Goal: Task Accomplishment & Management: Use online tool/utility

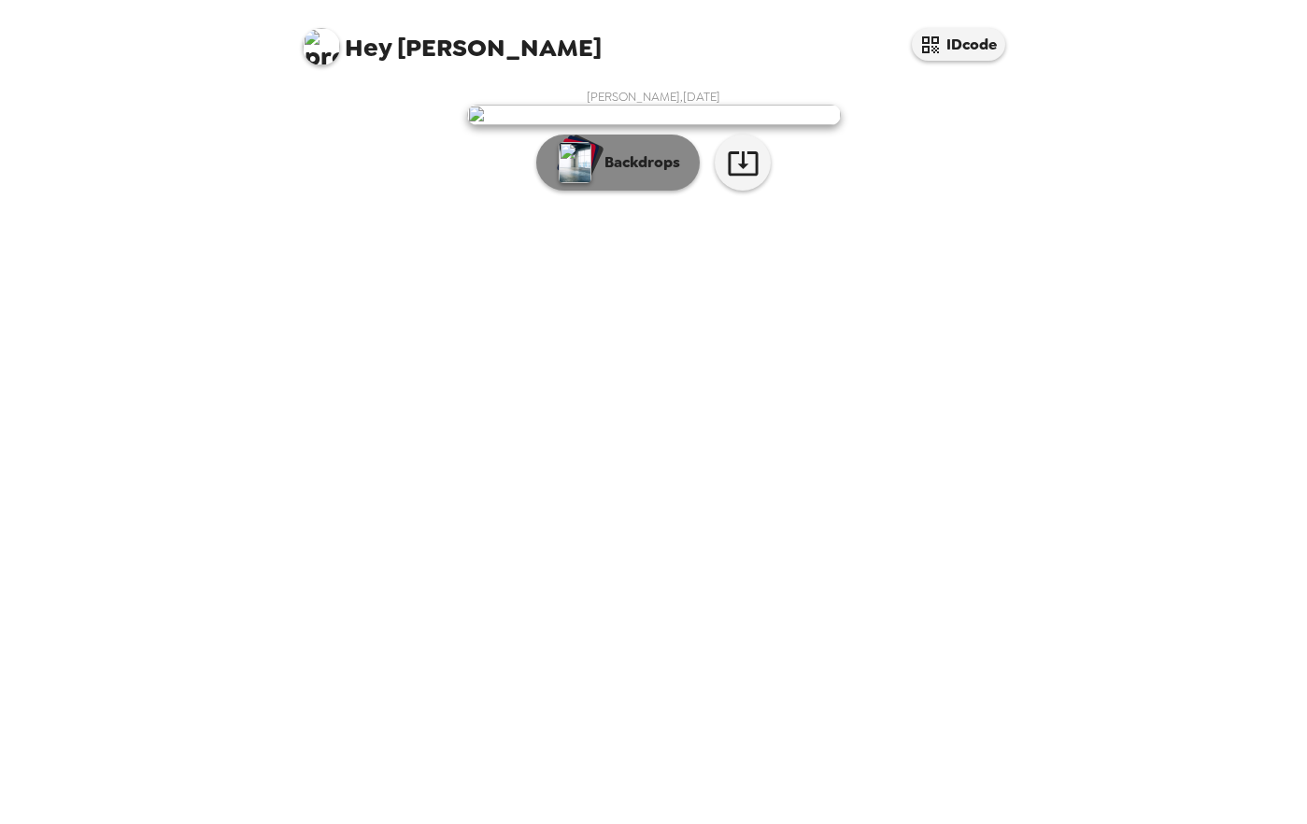
click at [632, 174] on p "Backdrops" at bounding box center [637, 162] width 85 height 22
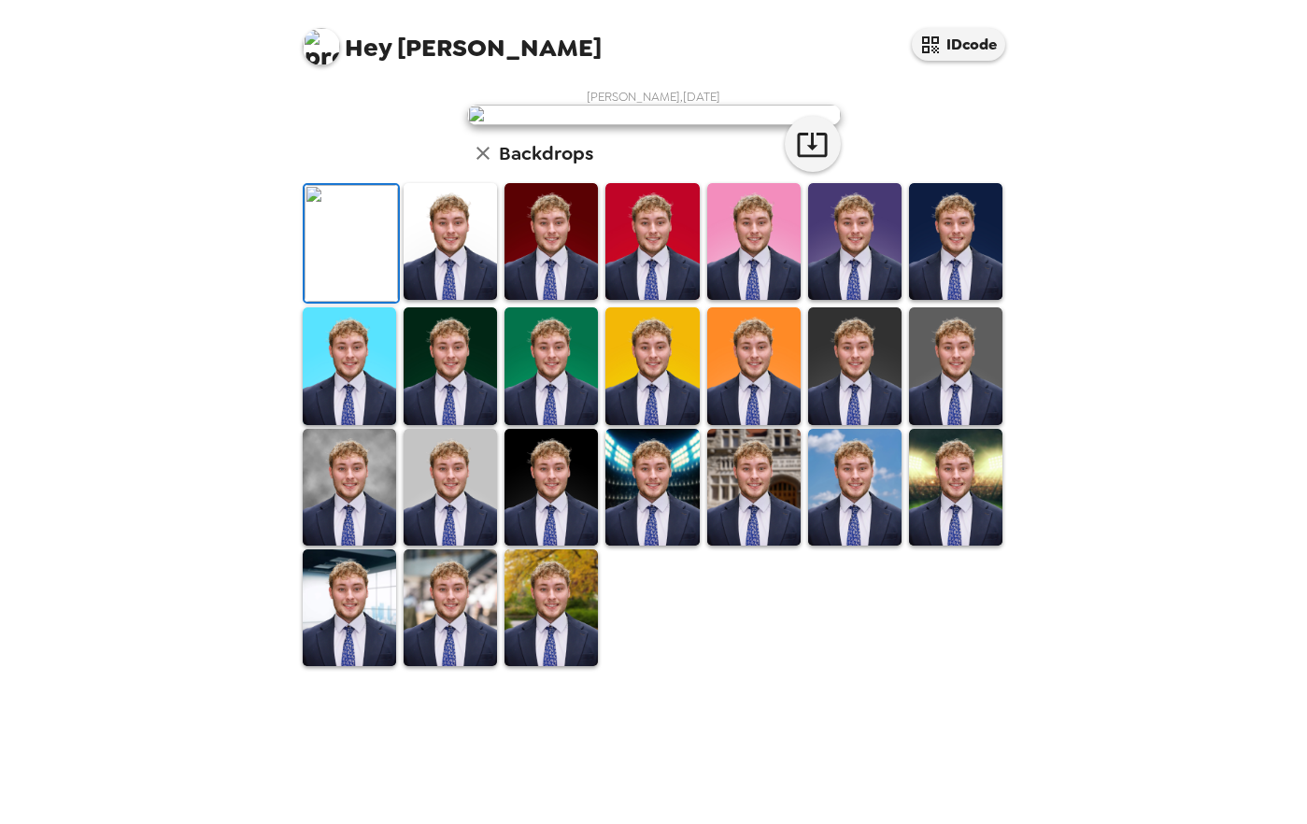
scroll to position [320, 0]
click at [667, 546] on img at bounding box center [651, 487] width 93 height 117
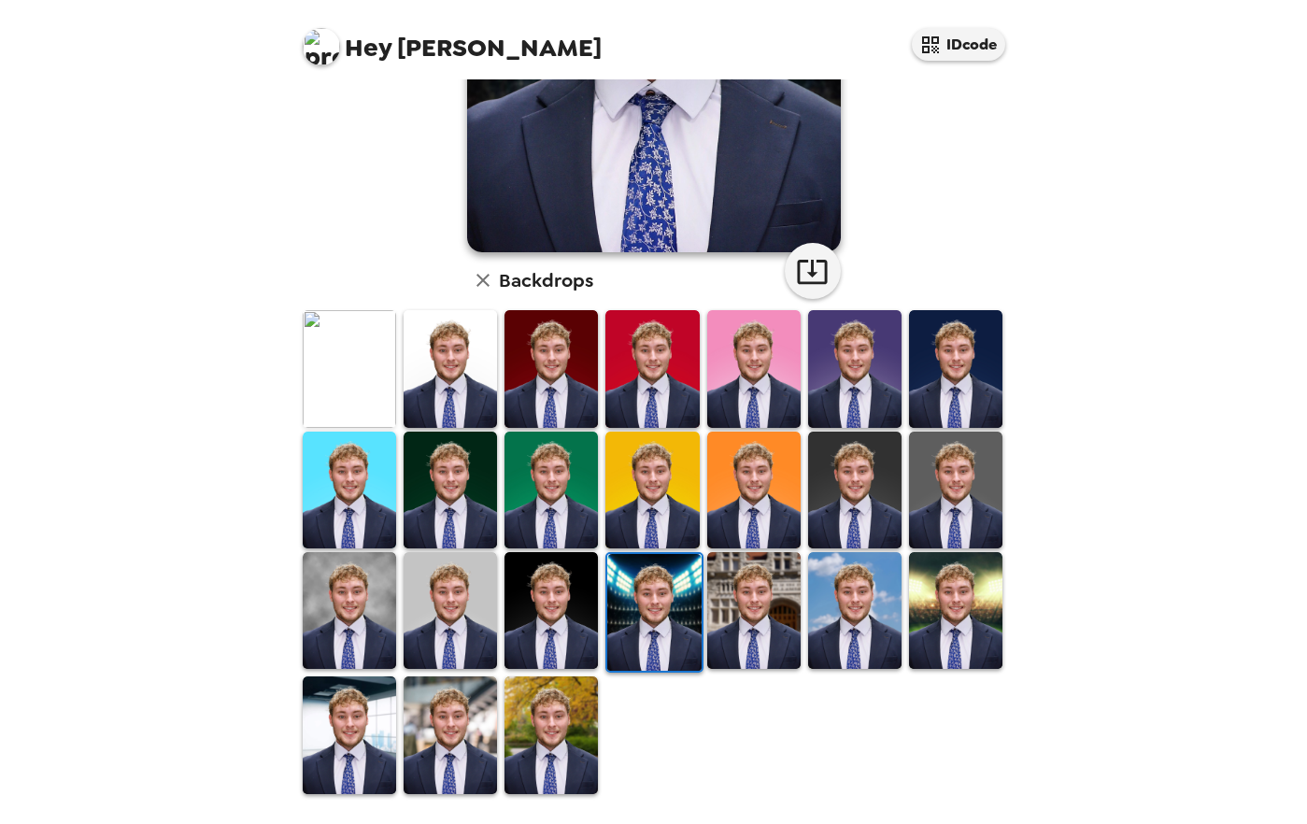
click at [567, 632] on img at bounding box center [550, 610] width 93 height 117
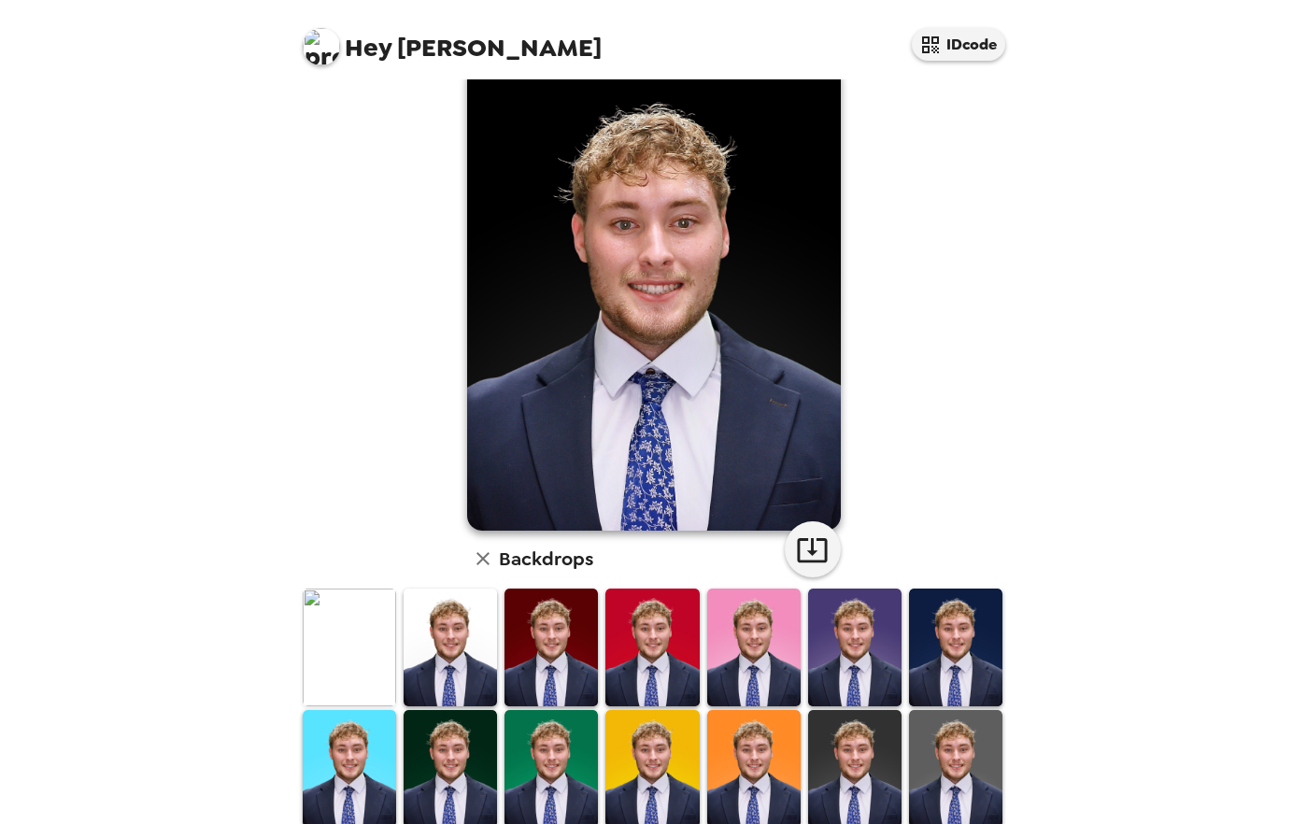
scroll to position [0, 0]
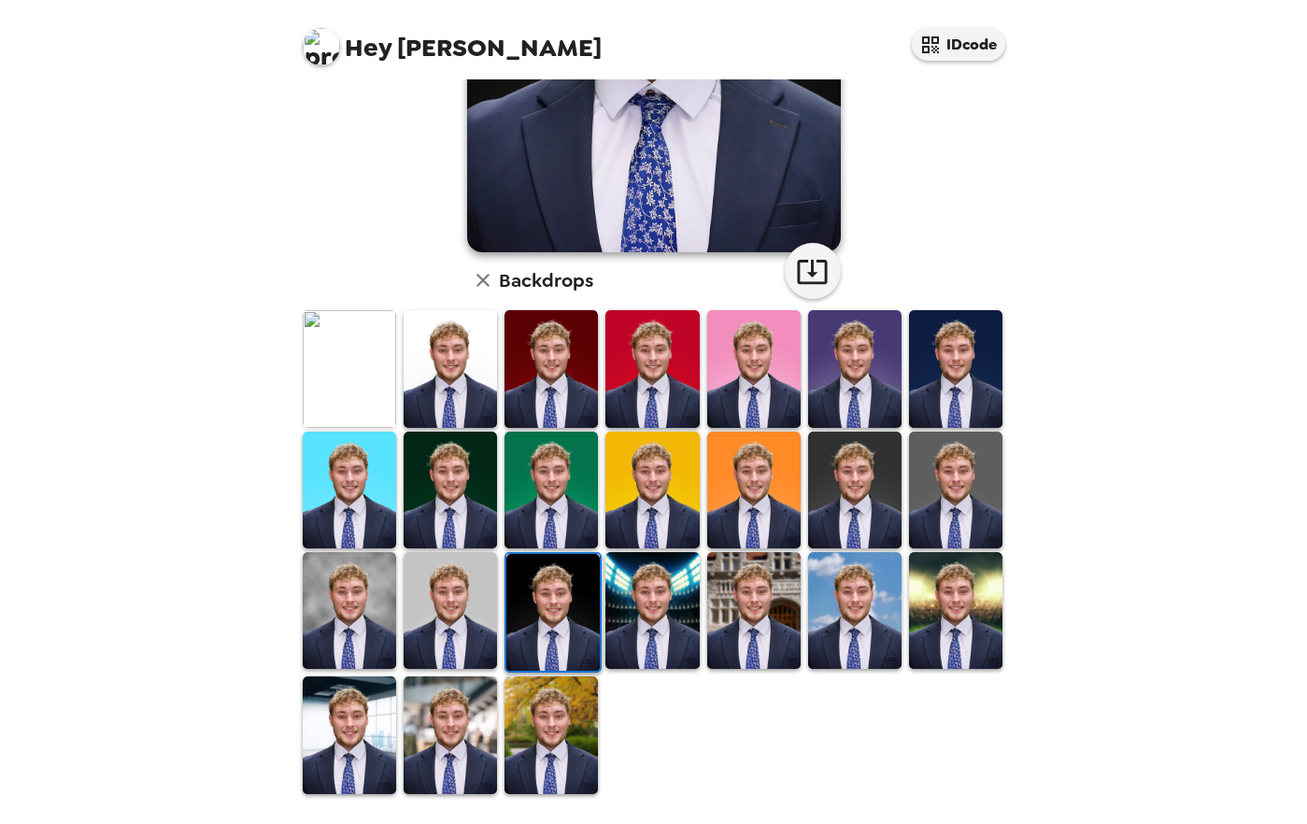
click at [467, 634] on img at bounding box center [450, 610] width 93 height 117
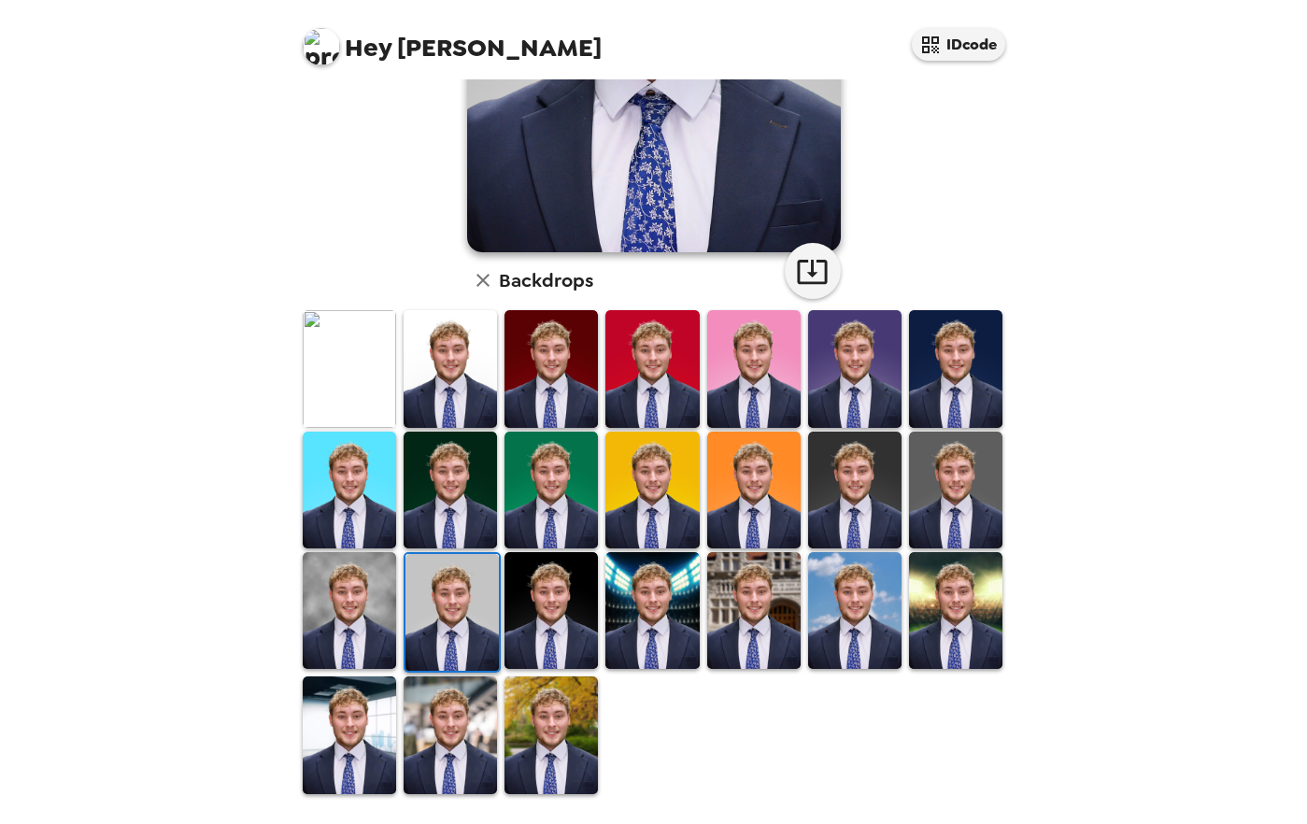
click at [345, 607] on img at bounding box center [349, 610] width 93 height 117
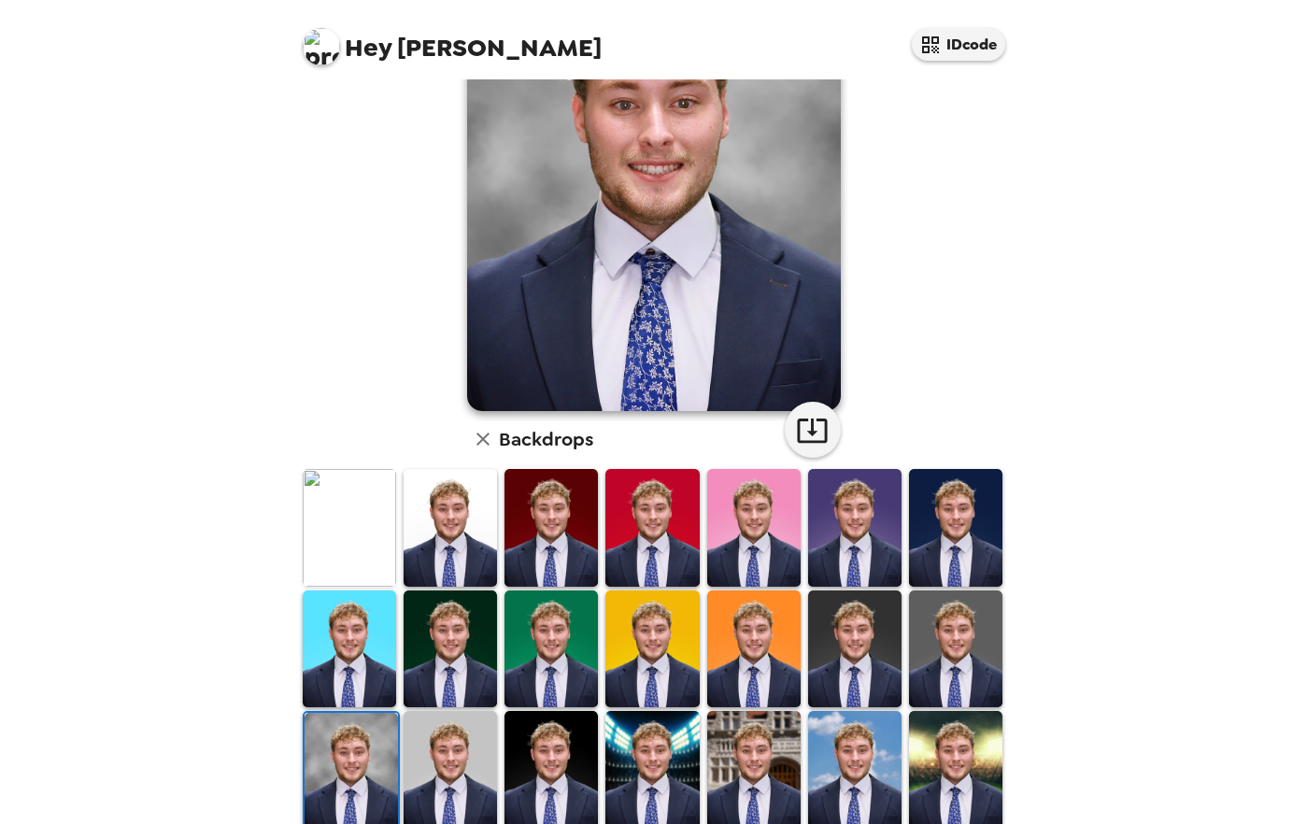
scroll to position [298, 0]
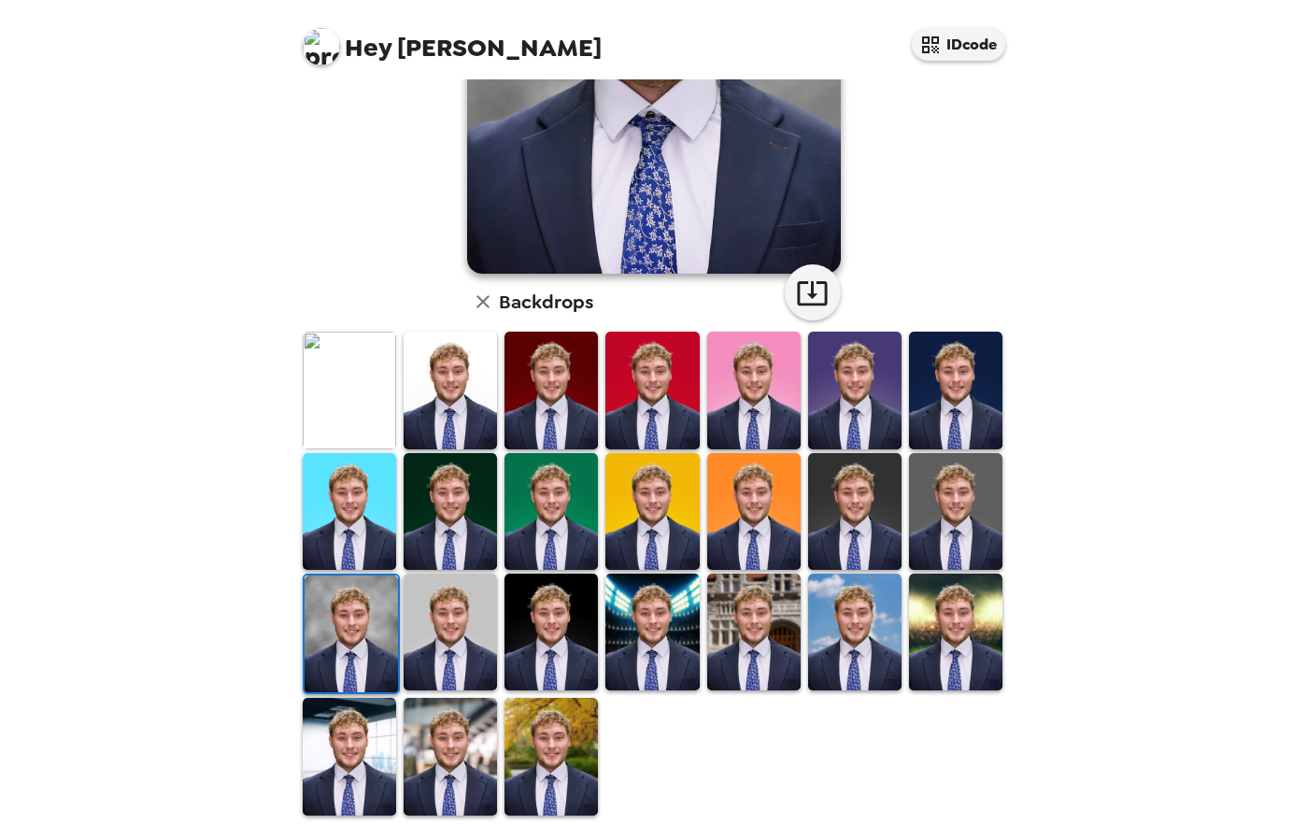
click at [326, 356] on img at bounding box center [349, 390] width 93 height 117
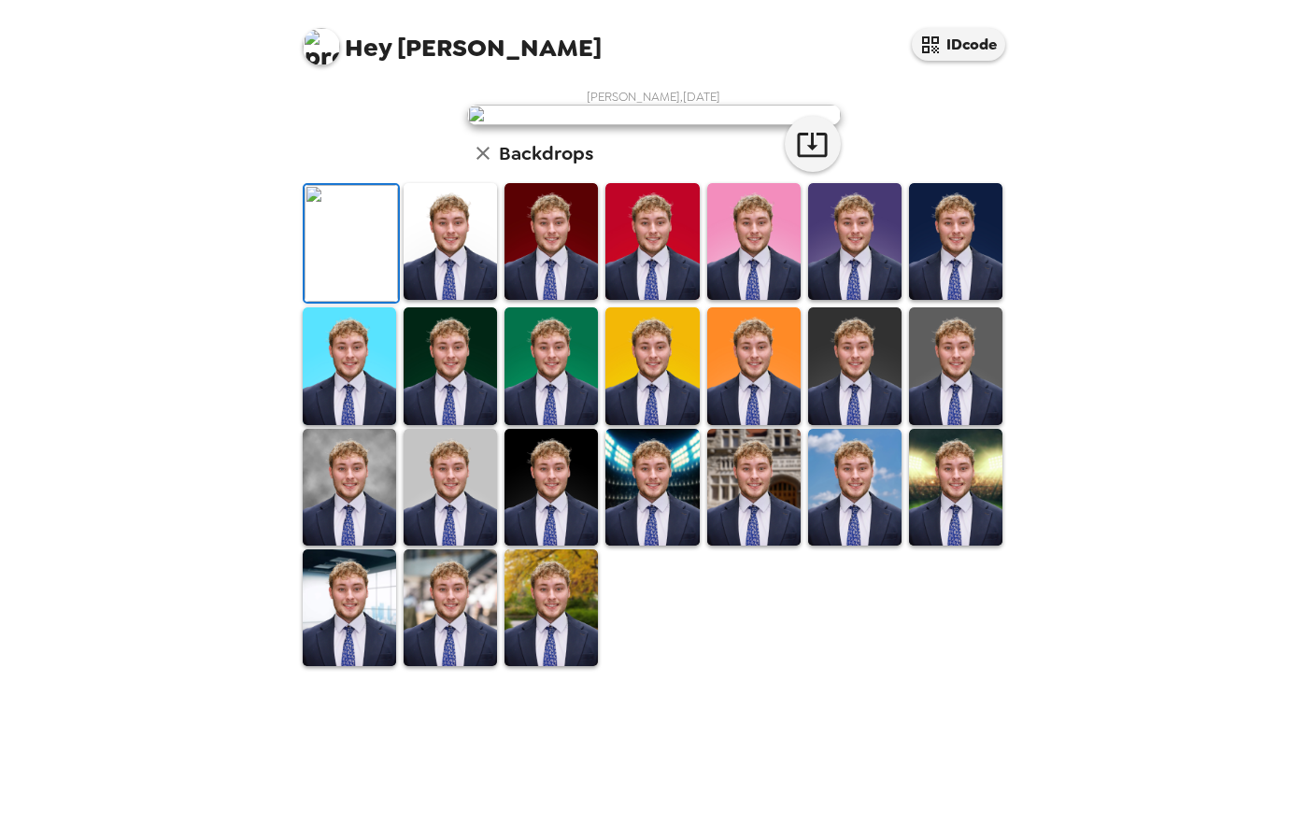
scroll to position [0, 0]
click at [575, 300] on img at bounding box center [550, 241] width 93 height 117
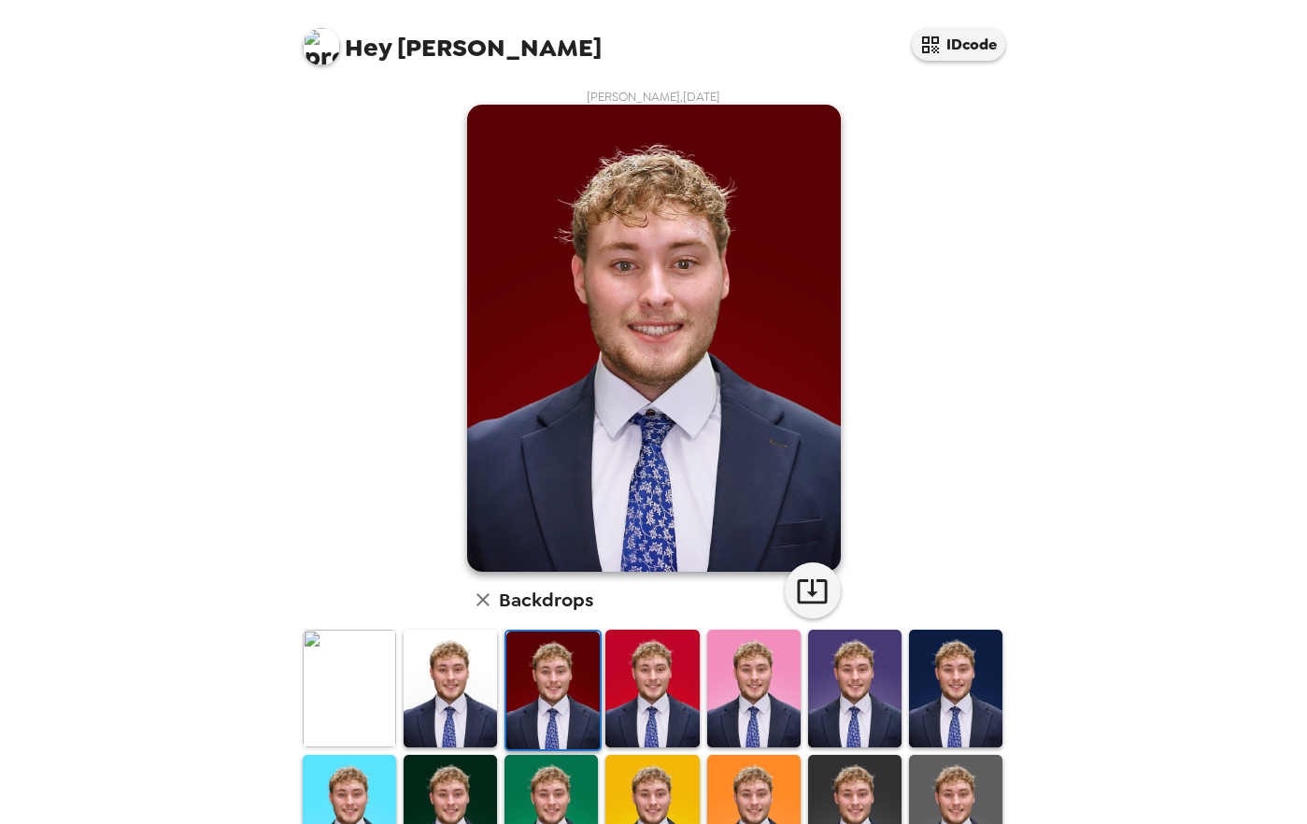
click at [652, 674] on img at bounding box center [651, 688] width 93 height 117
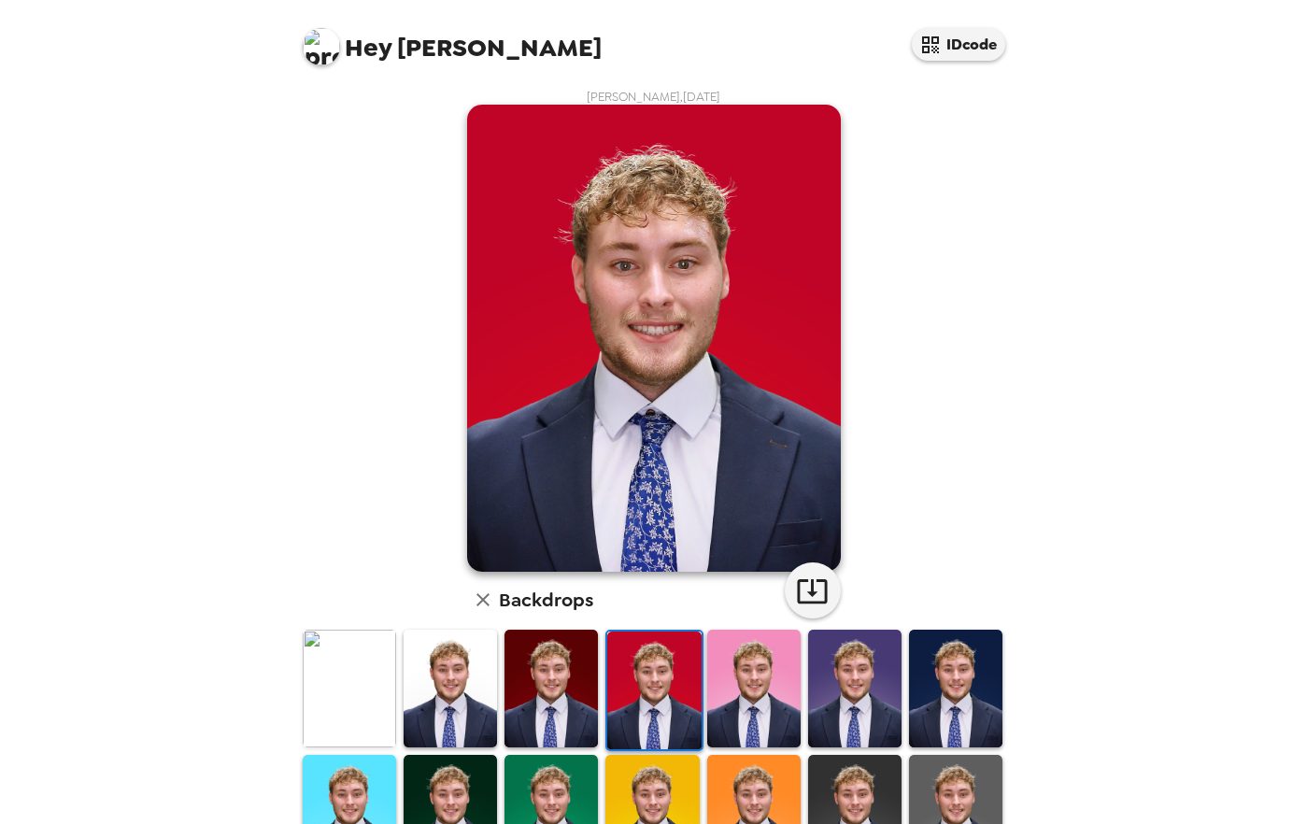
click at [736, 677] on img at bounding box center [753, 688] width 93 height 117
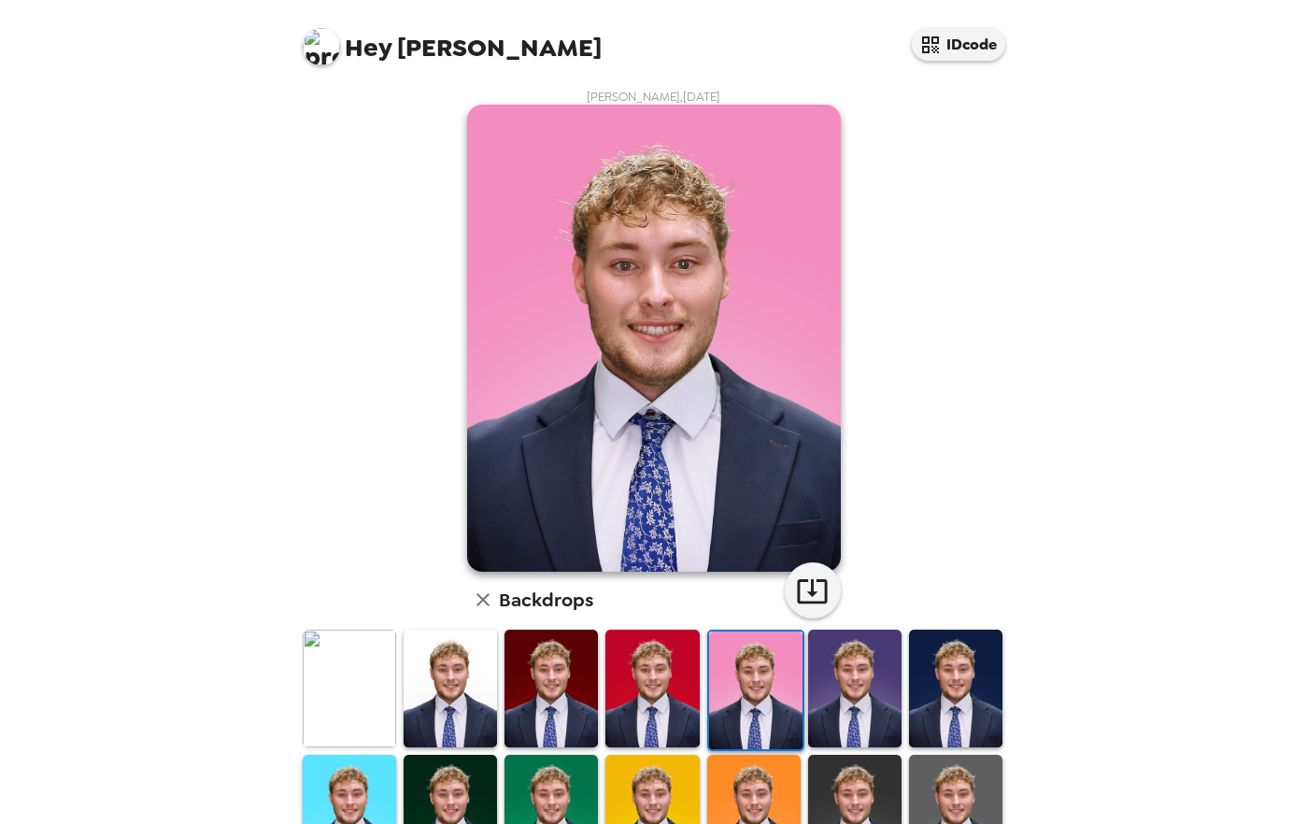
click at [864, 676] on img at bounding box center [854, 688] width 93 height 117
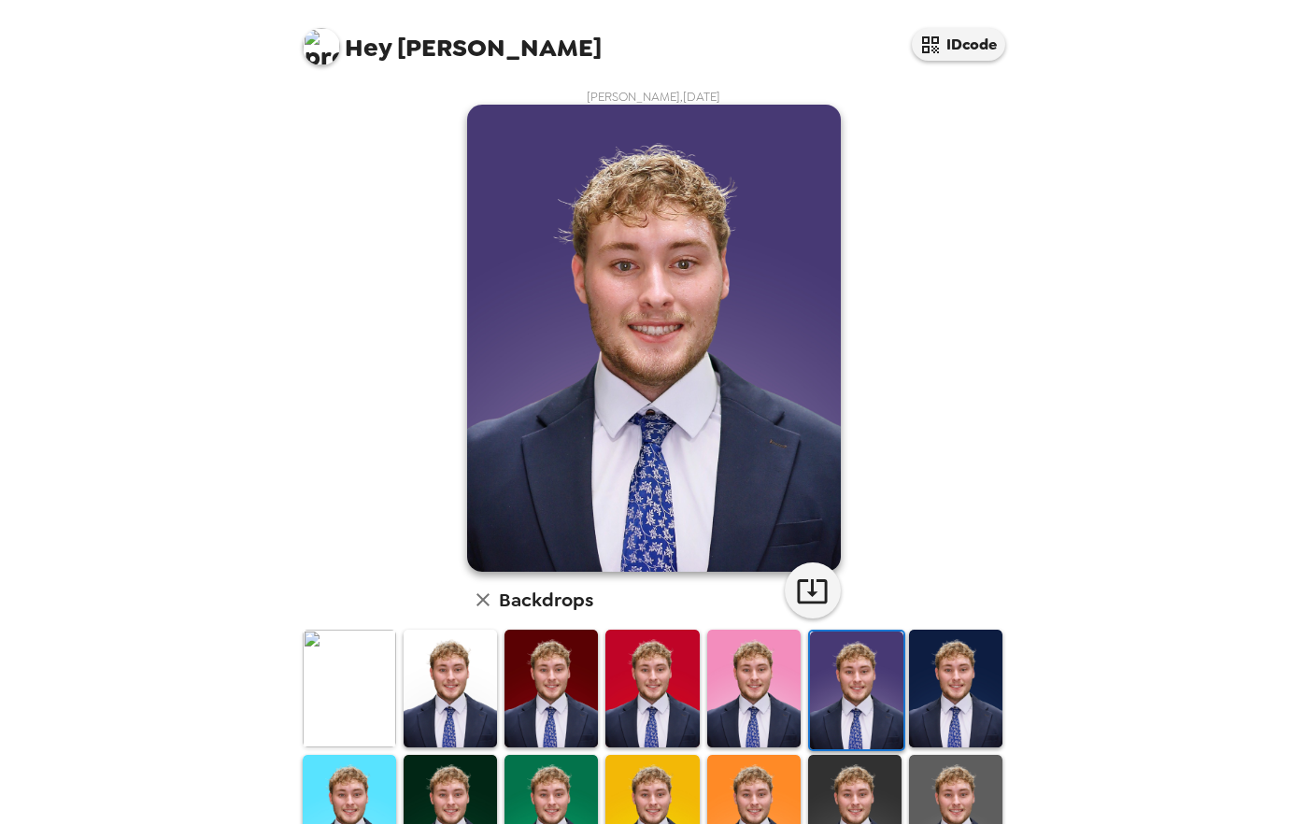
click at [936, 675] on img at bounding box center [955, 688] width 93 height 117
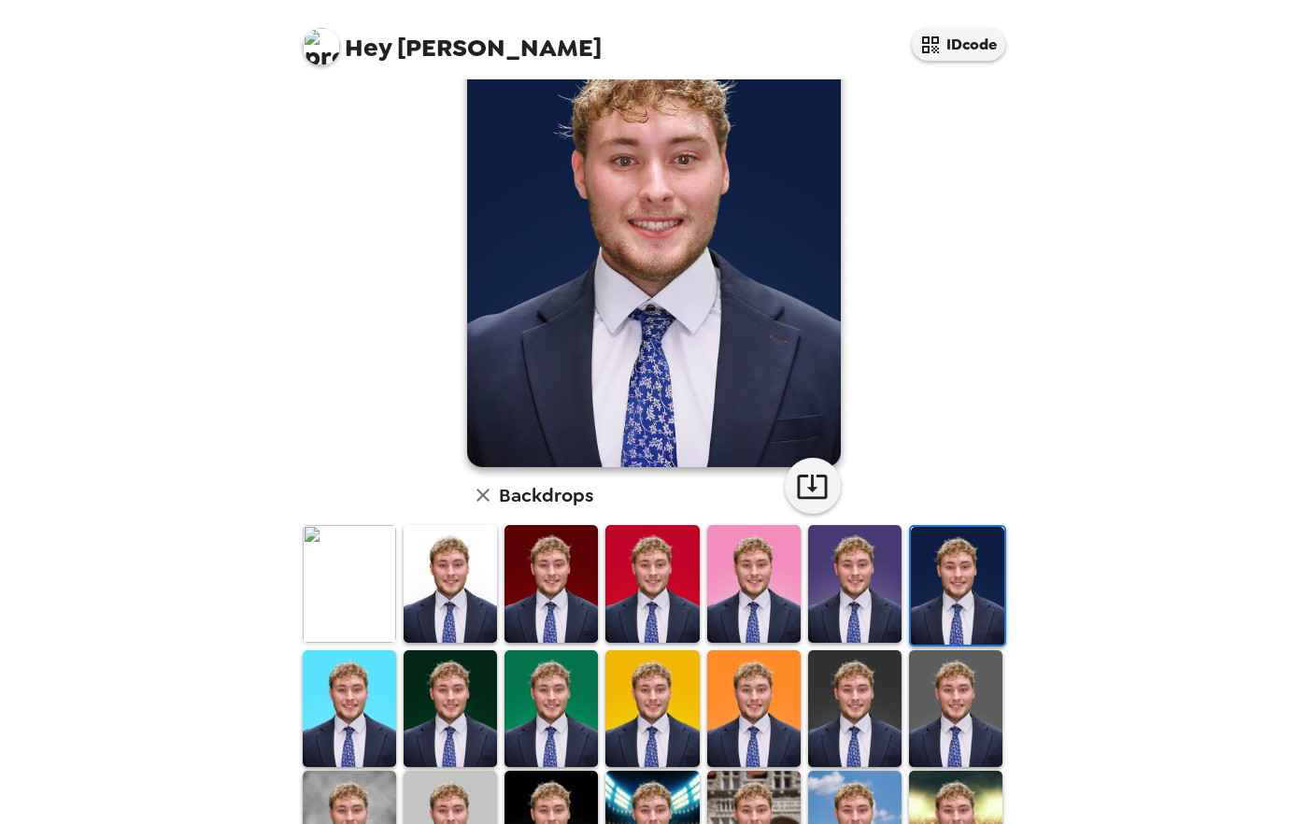
scroll to position [138, 0]
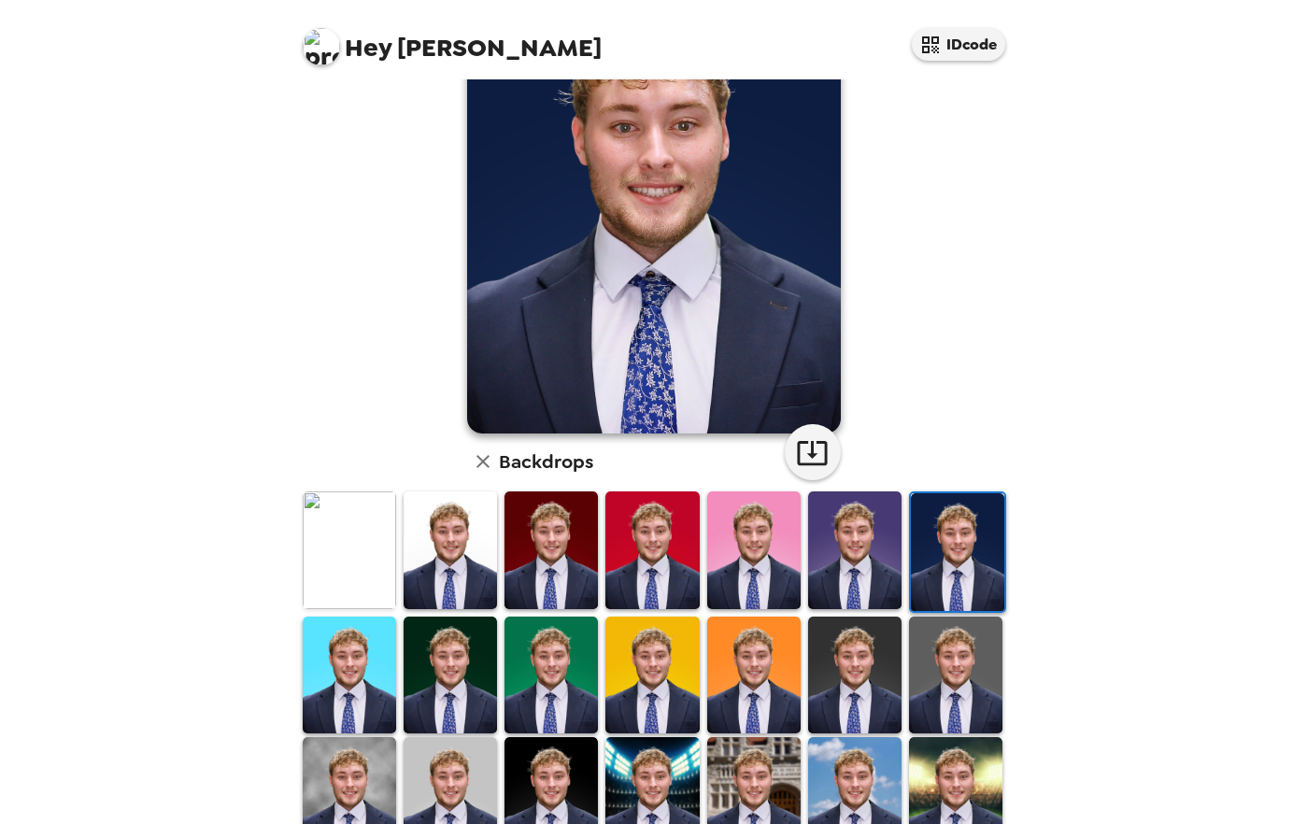
click at [938, 688] on img at bounding box center [955, 675] width 93 height 117
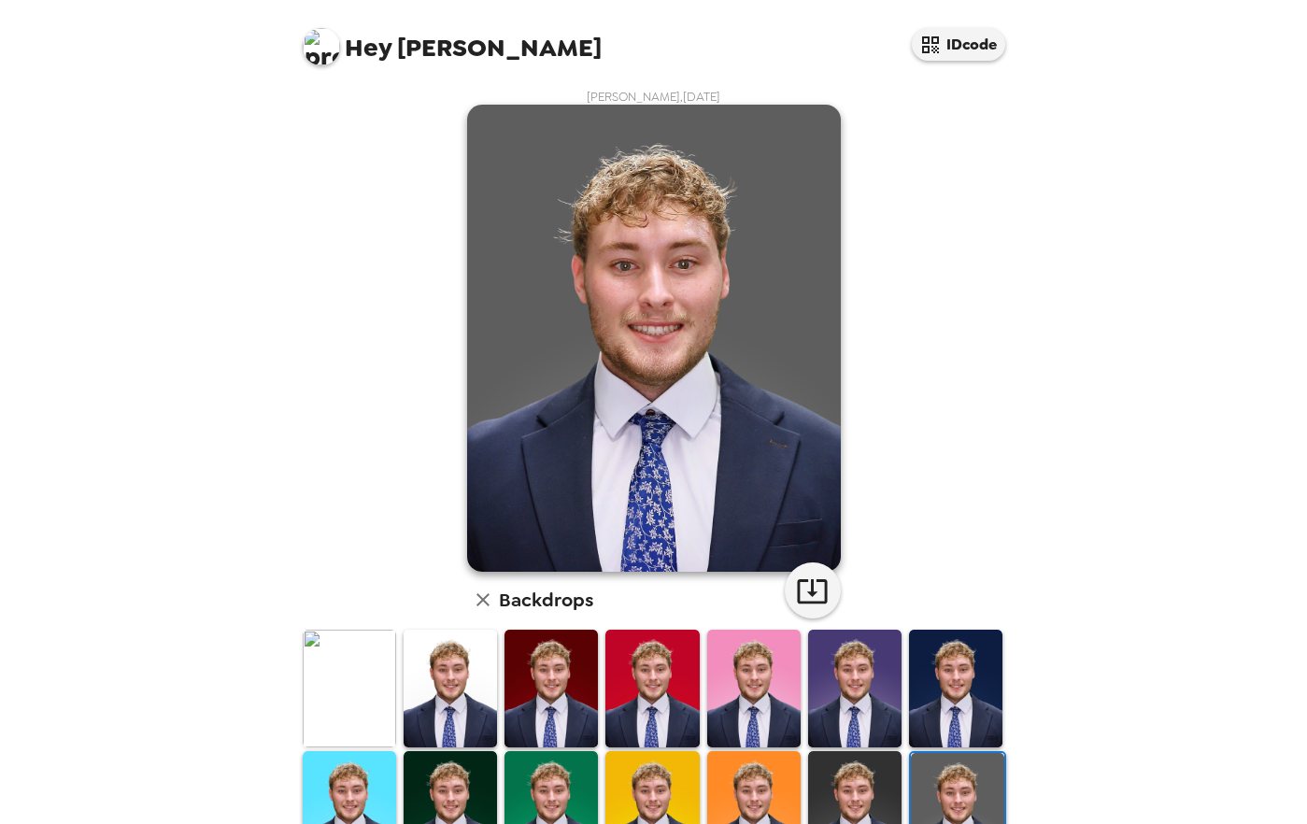
scroll to position [11, 0]
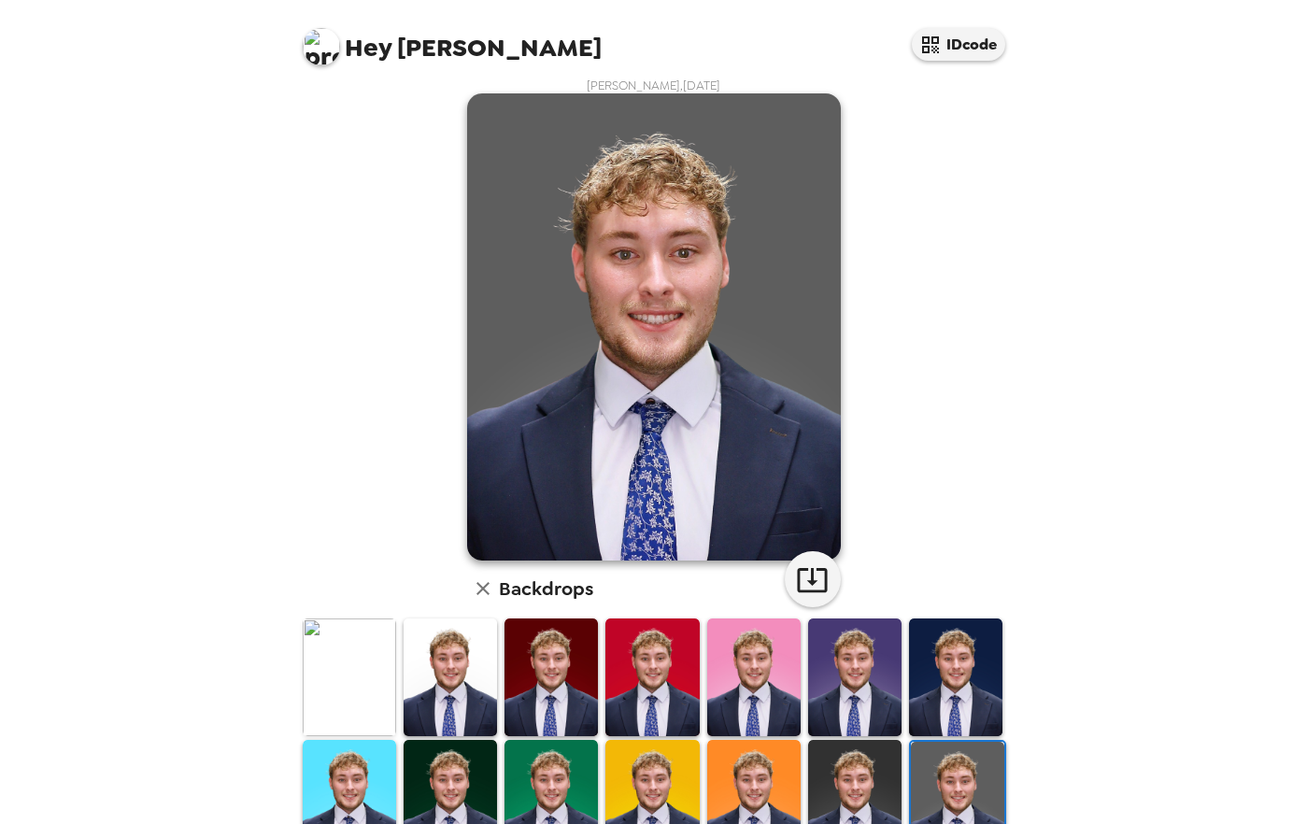
click at [961, 633] on img at bounding box center [955, 676] width 93 height 117
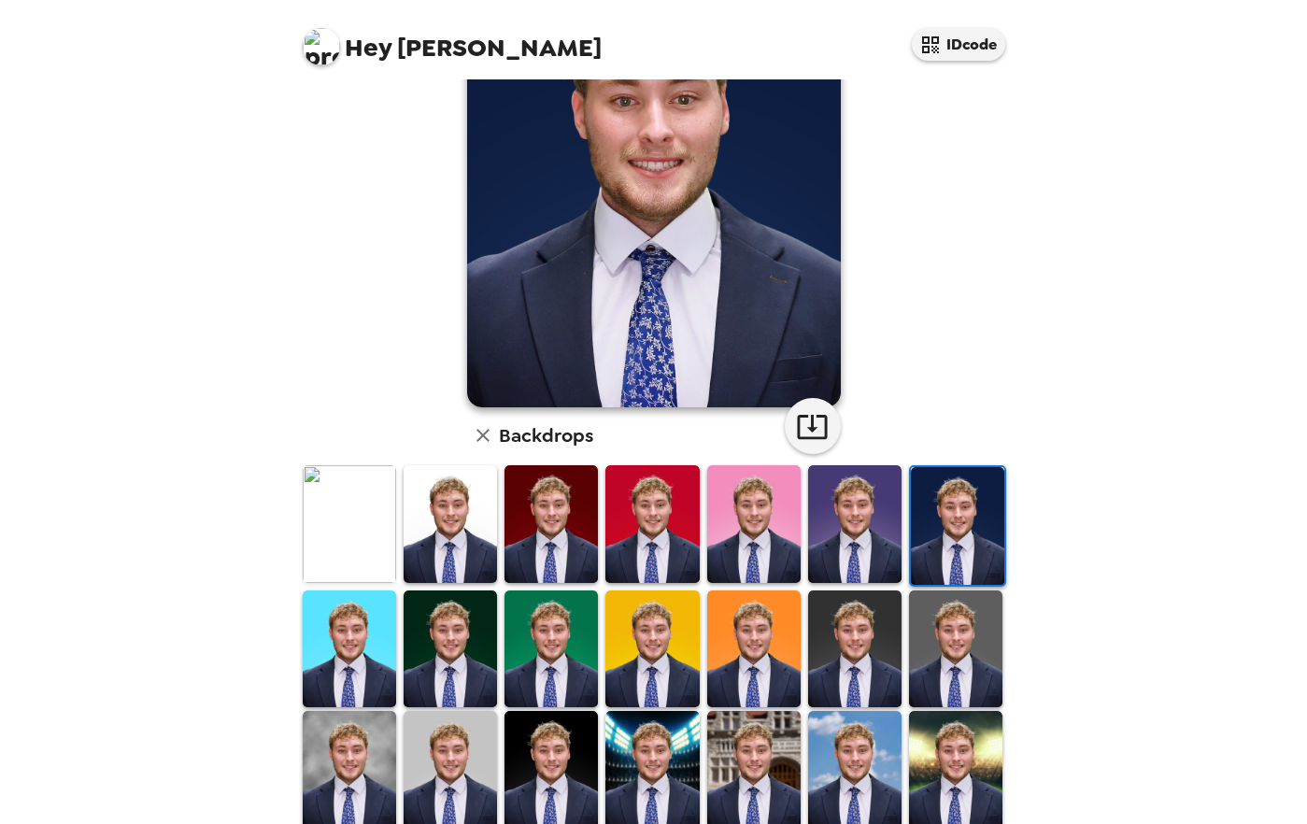
click at [854, 664] on img at bounding box center [854, 648] width 93 height 117
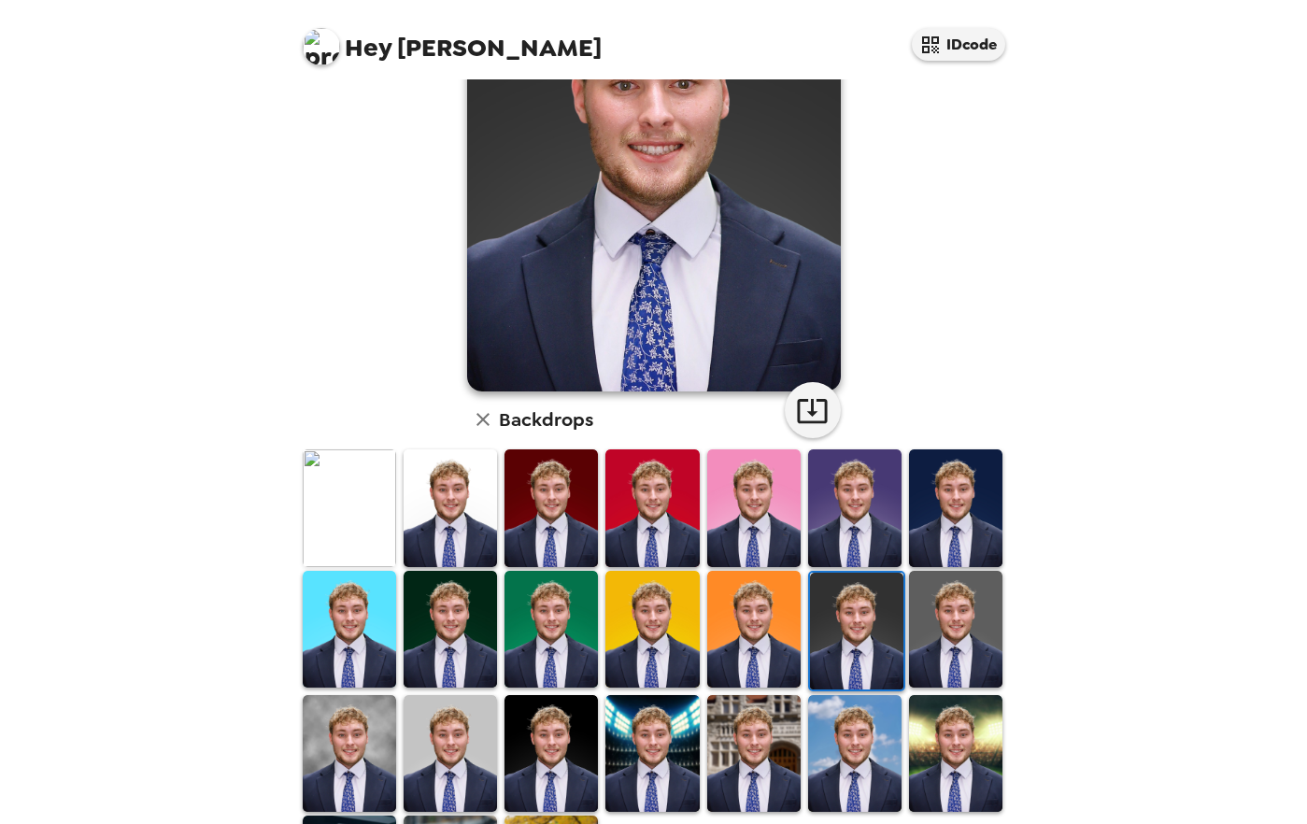
scroll to position [320, 0]
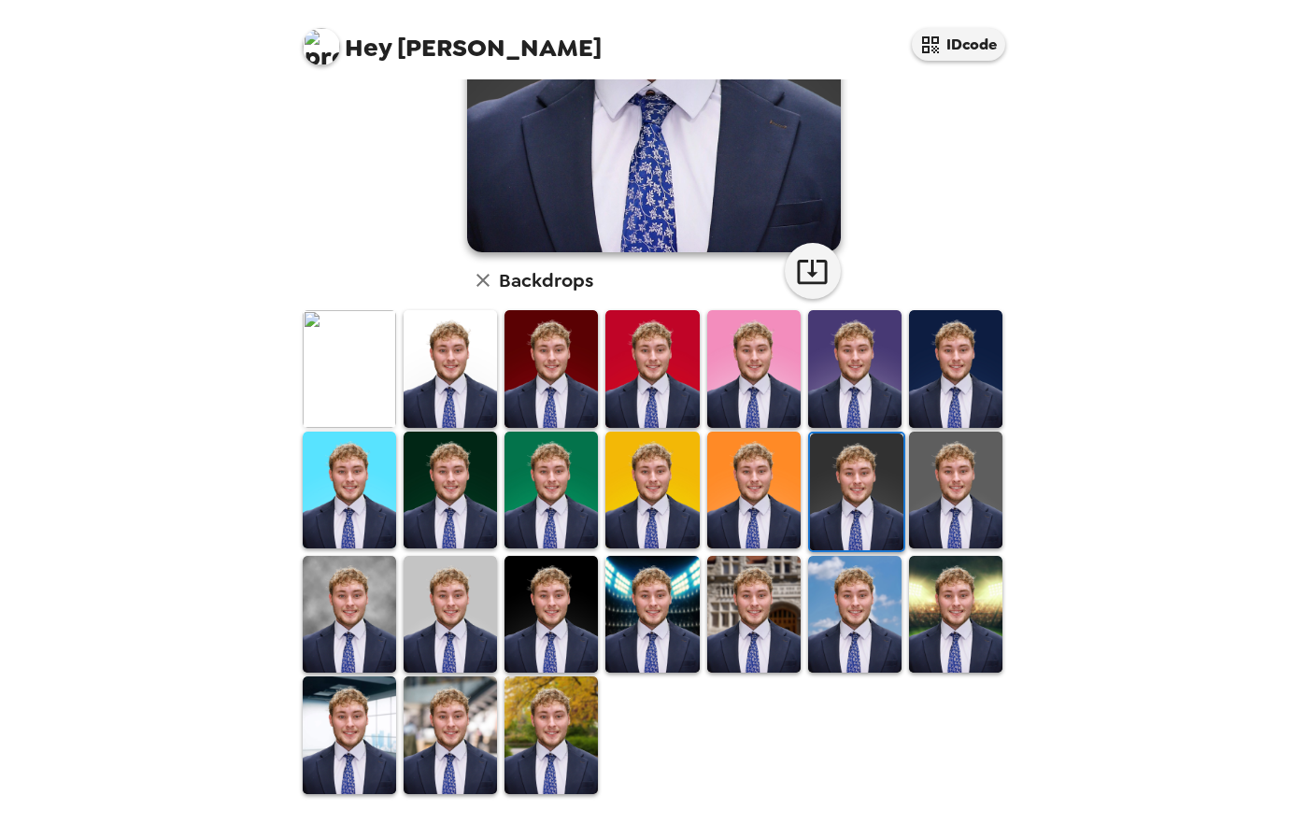
click at [538, 716] on img at bounding box center [550, 734] width 93 height 117
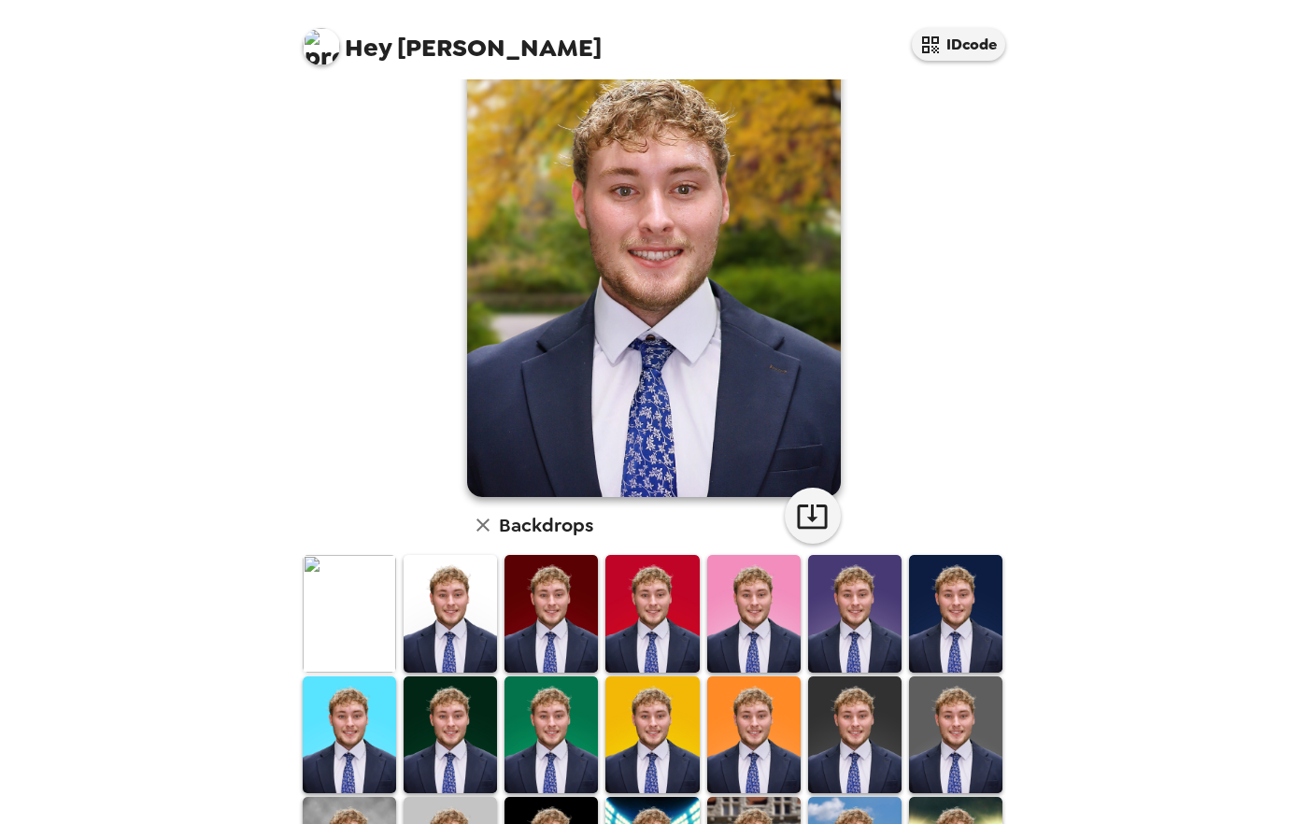
scroll to position [0, 0]
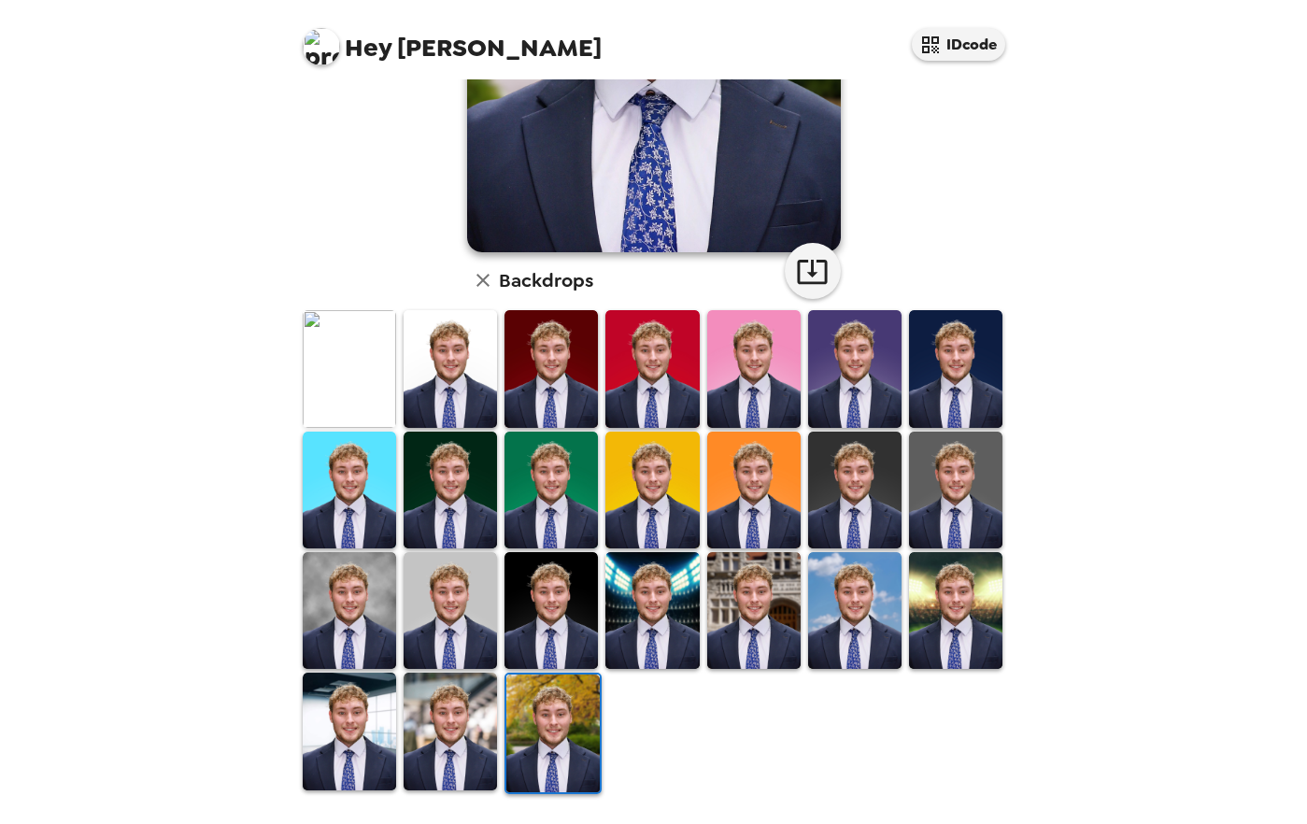
click at [469, 736] on img at bounding box center [450, 731] width 93 height 117
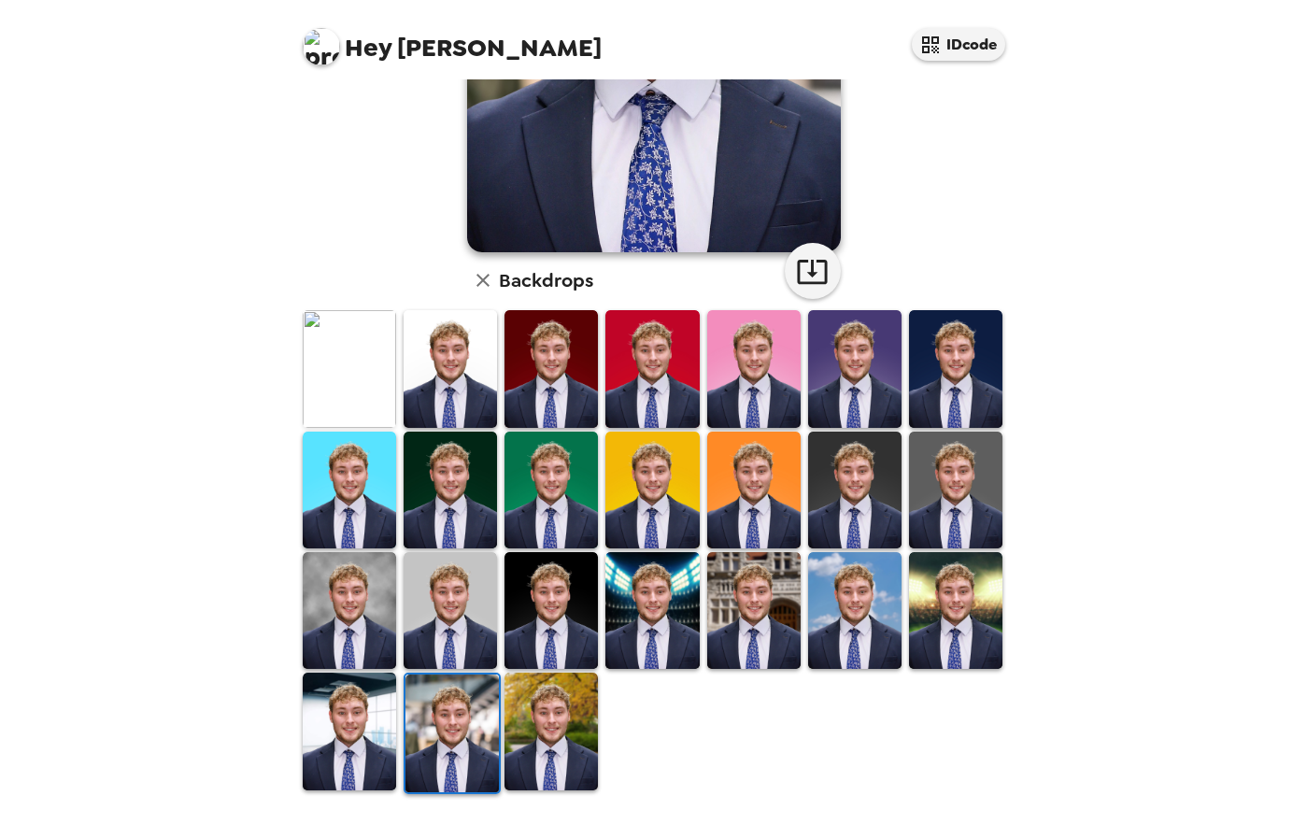
click at [359, 731] on img at bounding box center [349, 731] width 93 height 117
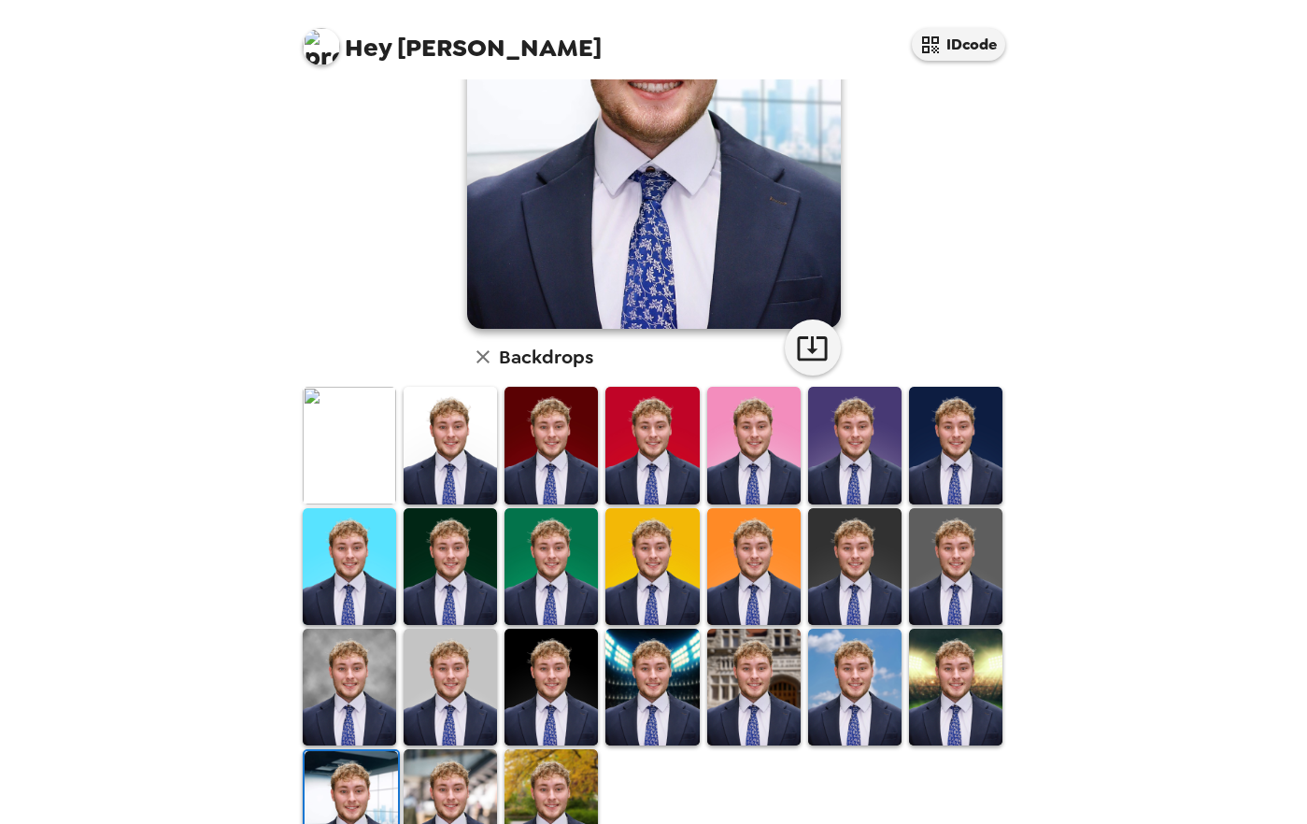
scroll to position [291, 0]
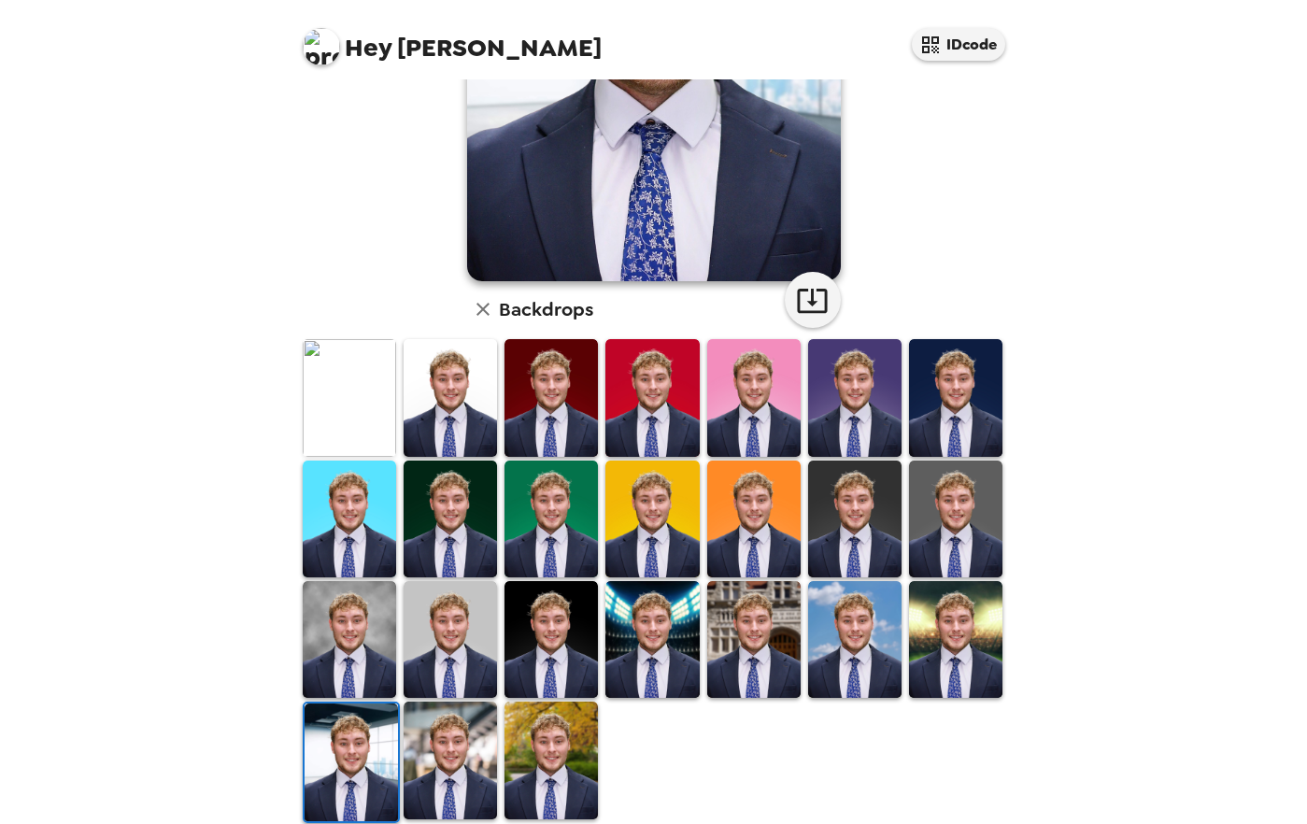
click at [448, 742] on img at bounding box center [450, 760] width 93 height 117
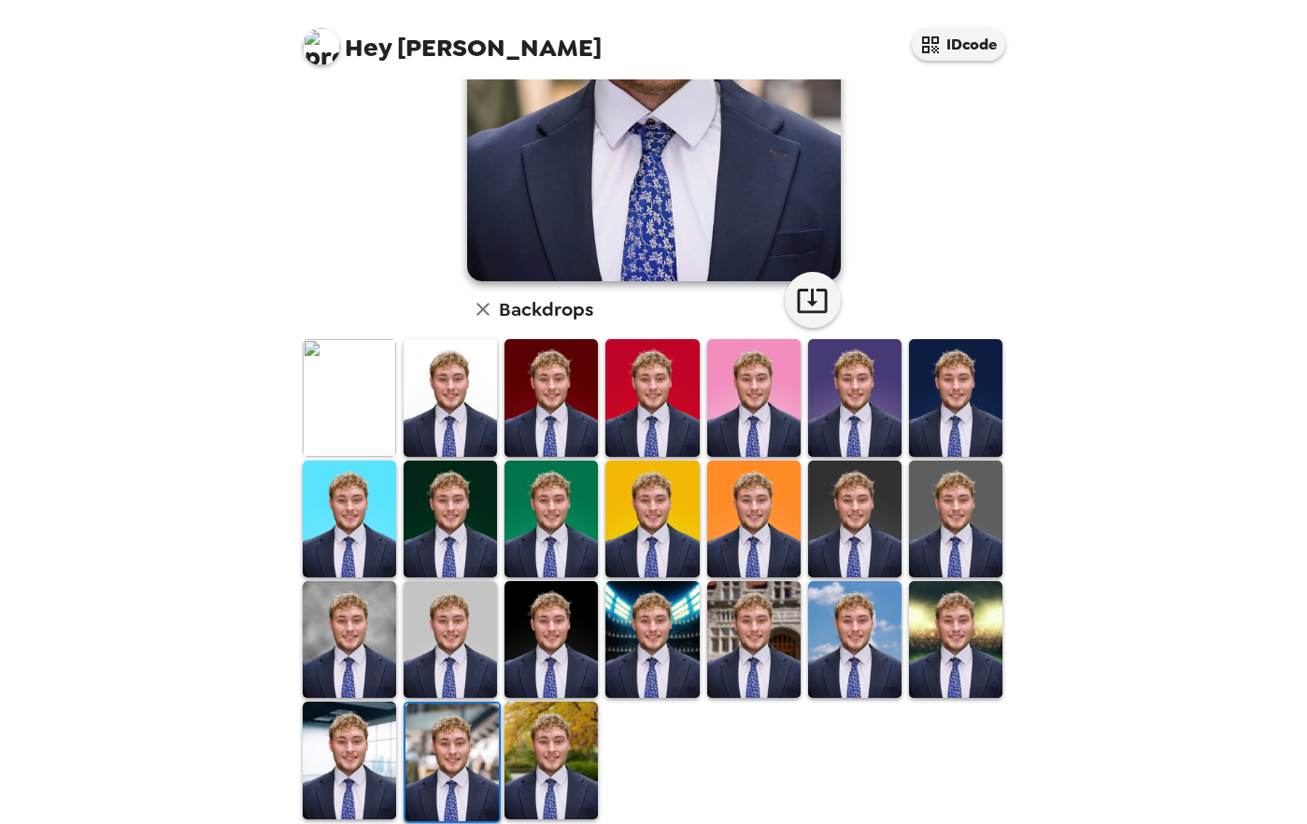
scroll to position [0, 0]
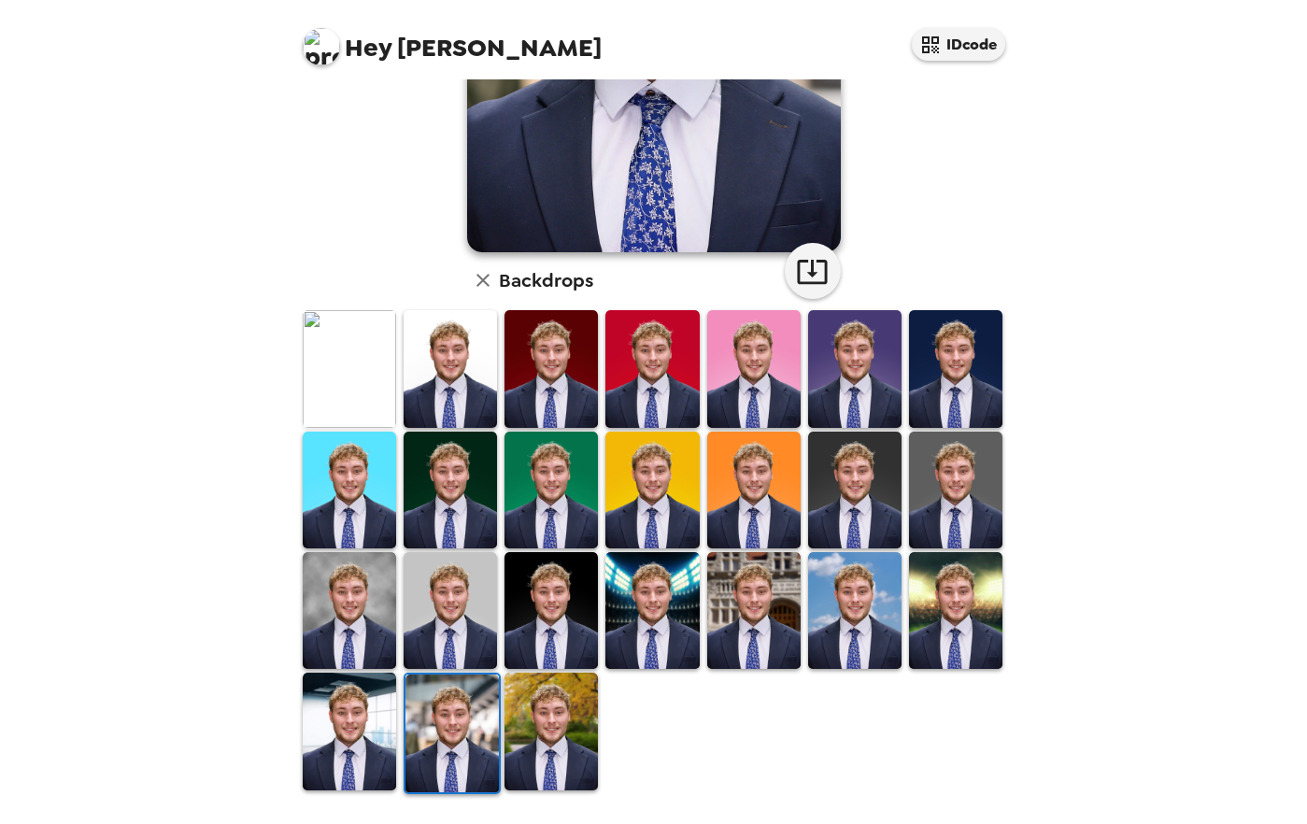
click at [537, 712] on img at bounding box center [550, 731] width 93 height 117
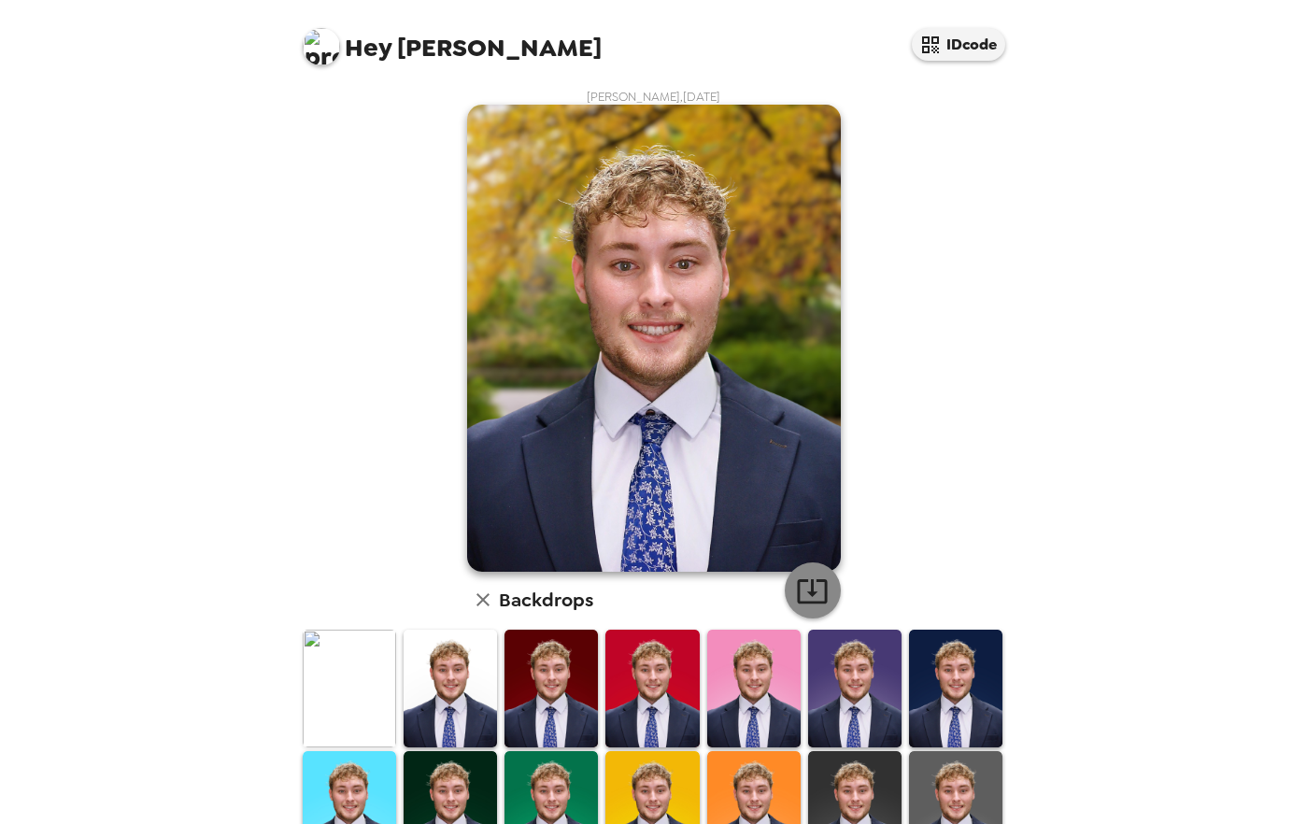
click at [804, 582] on icon "button" at bounding box center [812, 591] width 30 height 24
